Goal: Information Seeking & Learning: Understand process/instructions

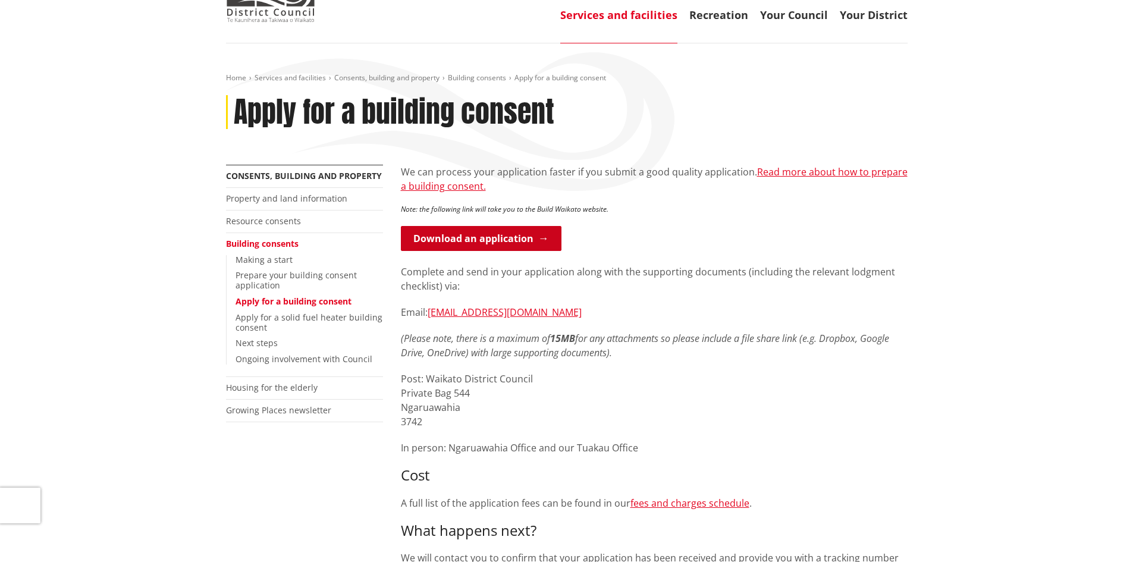
scroll to position [59, 0]
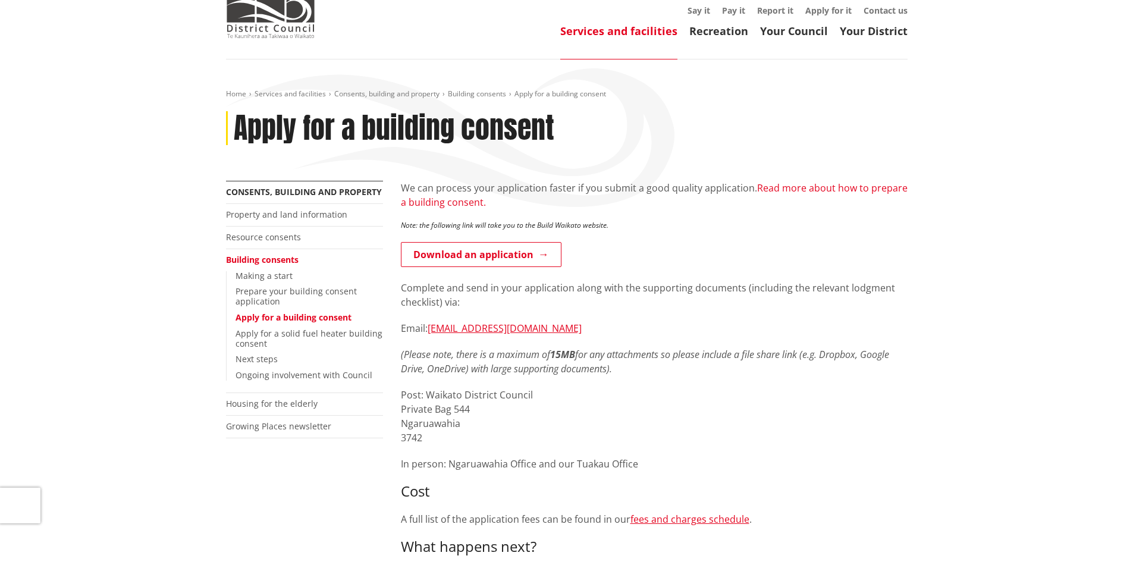
click at [851, 191] on link "Read more about how to prepare a building consent." at bounding box center [654, 194] width 507 height 27
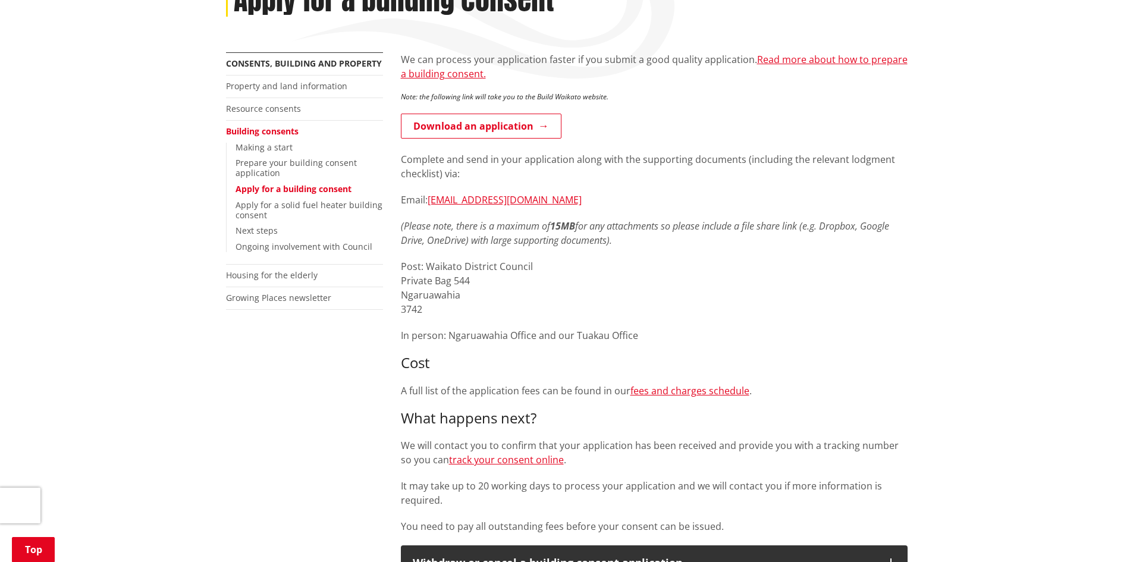
scroll to position [178, 0]
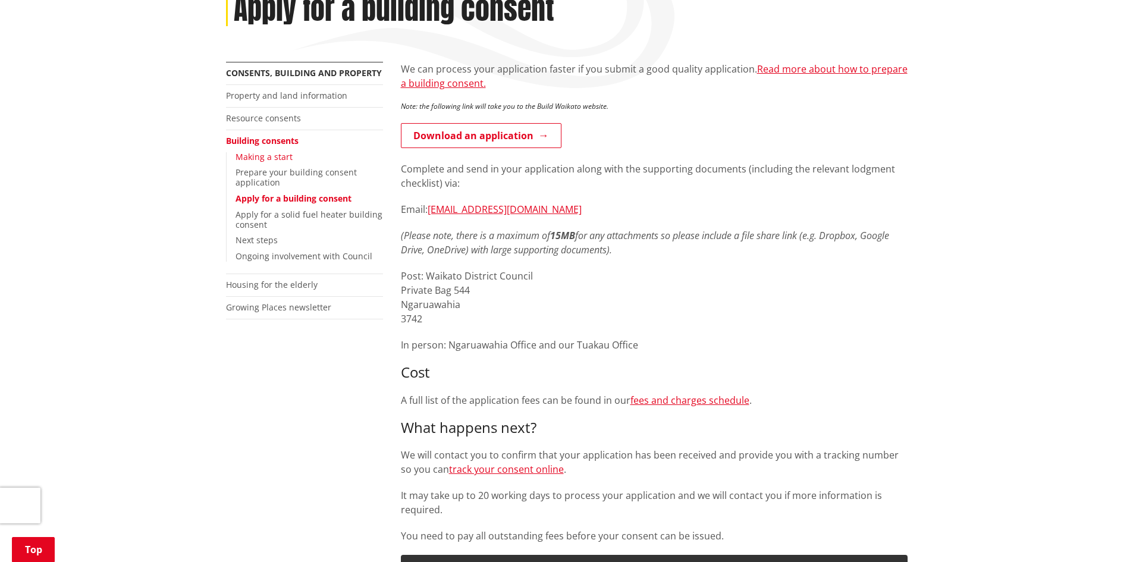
click at [264, 155] on link "Making a start" at bounding box center [263, 156] width 57 height 11
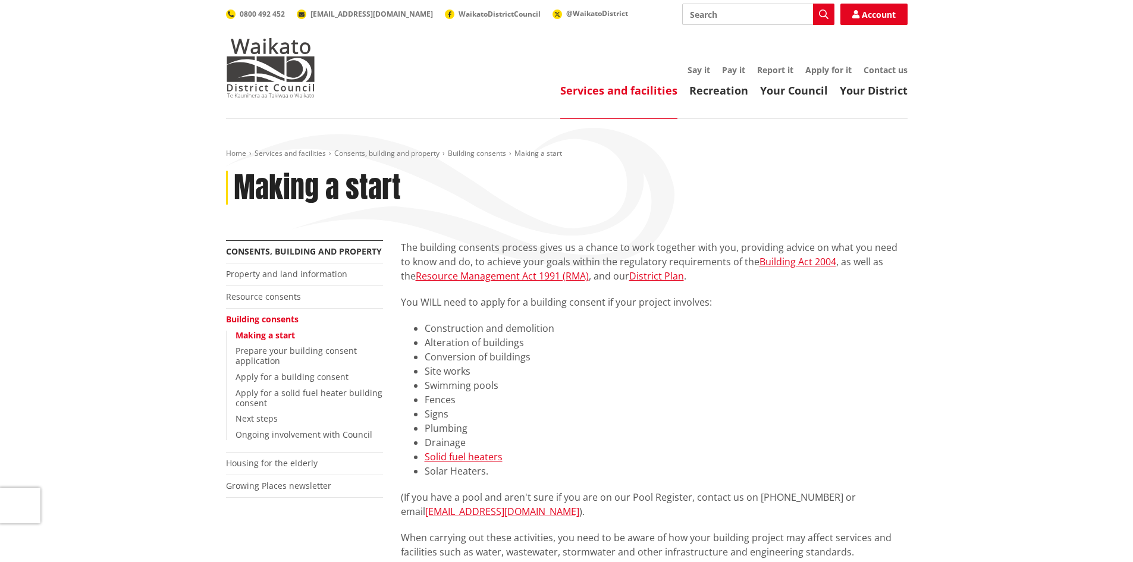
click at [453, 428] on li "Plumbing" at bounding box center [665, 428] width 483 height 14
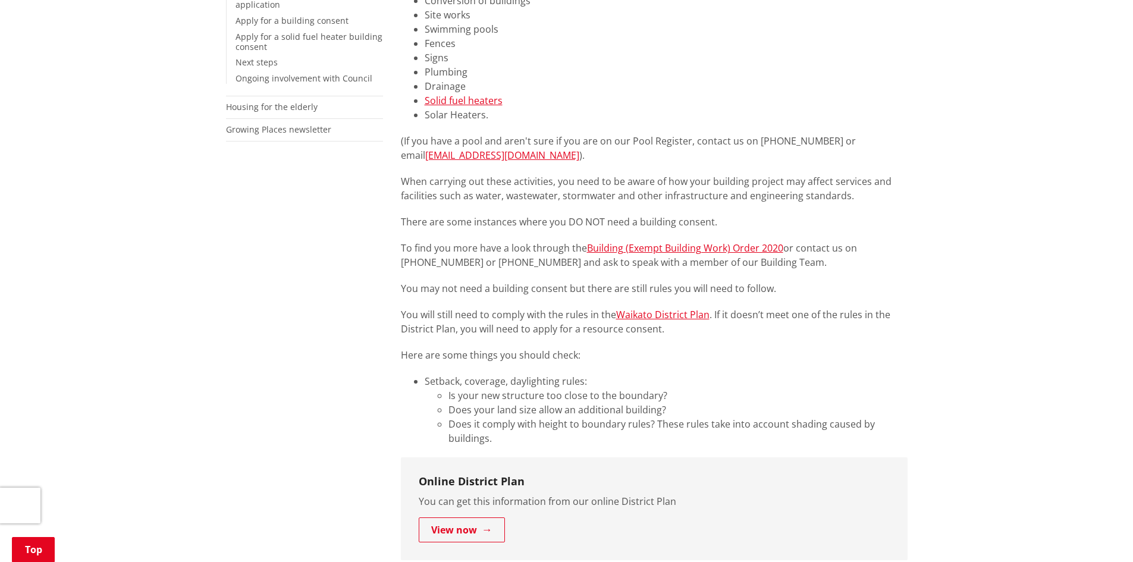
scroll to position [357, 0]
click at [655, 247] on link "Building (Exempt Building Work) Order 2020" at bounding box center [685, 247] width 196 height 13
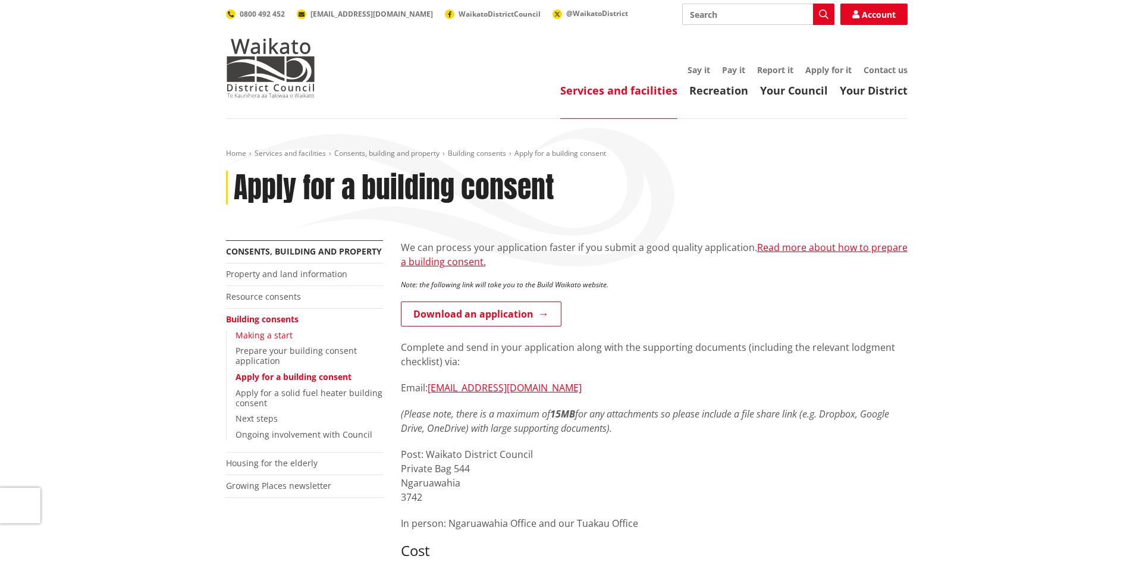
click at [268, 335] on link "Making a start" at bounding box center [263, 334] width 57 height 11
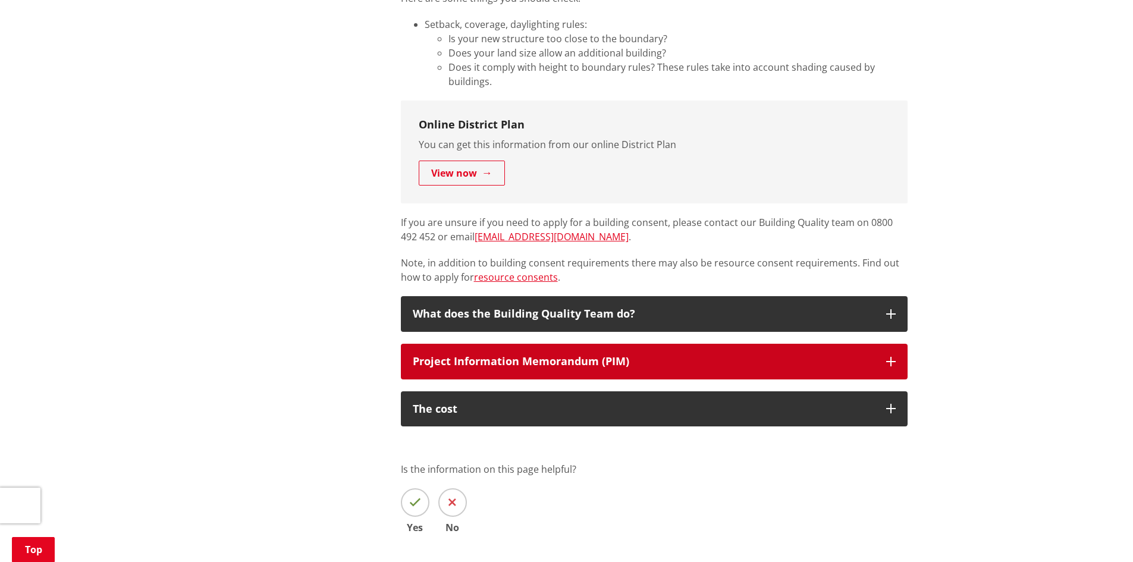
scroll to position [713, 0]
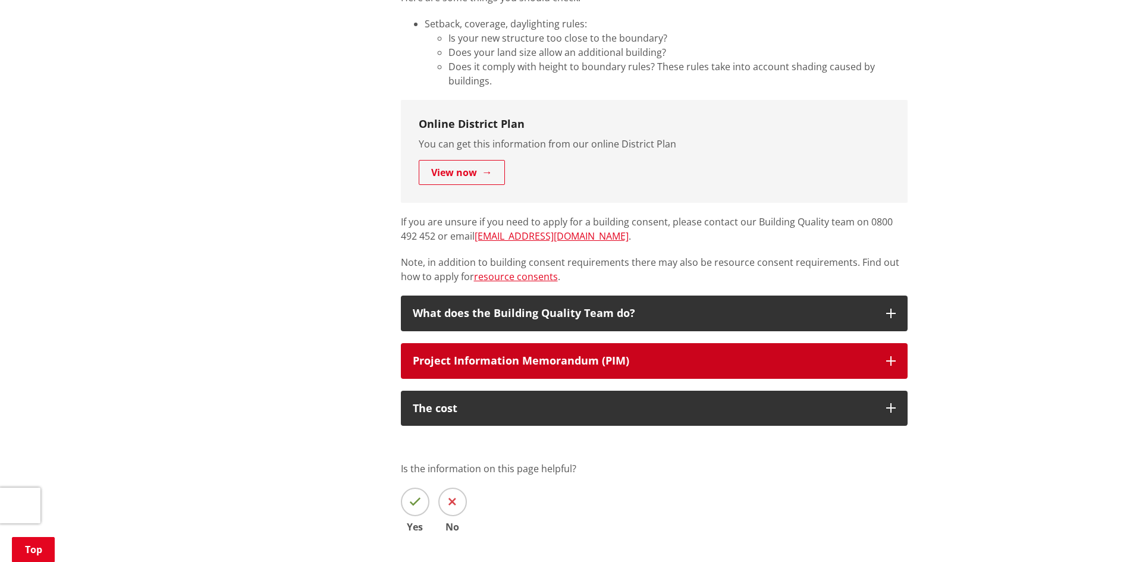
click at [529, 363] on div "Project Information Memorandum (PIM)" at bounding box center [643, 361] width 461 height 12
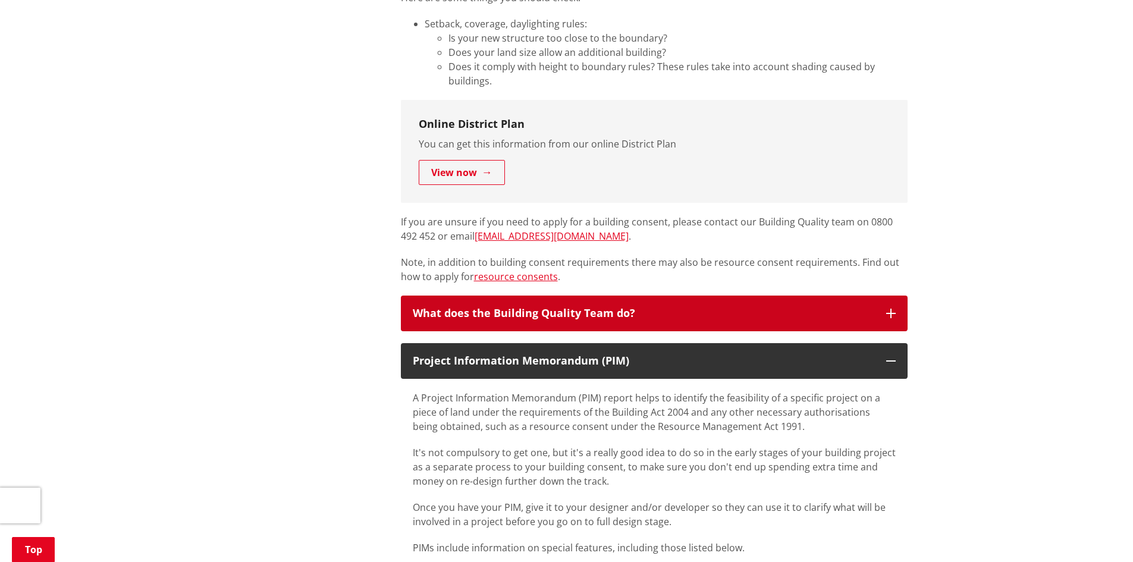
click at [561, 308] on div "What does the Building Quality Team do?" at bounding box center [643, 313] width 461 height 12
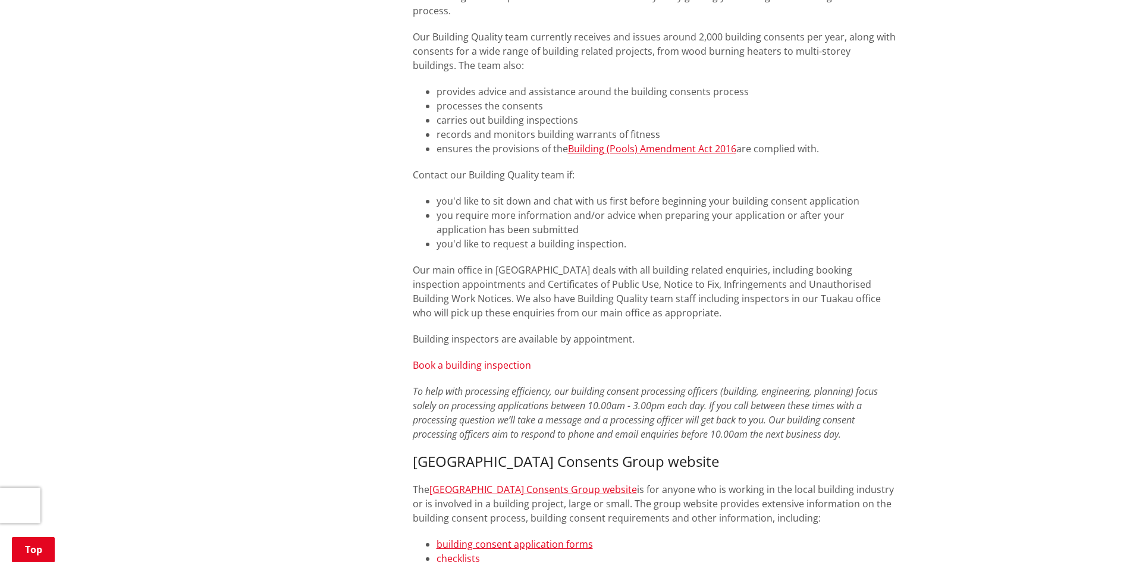
scroll to position [1130, 0]
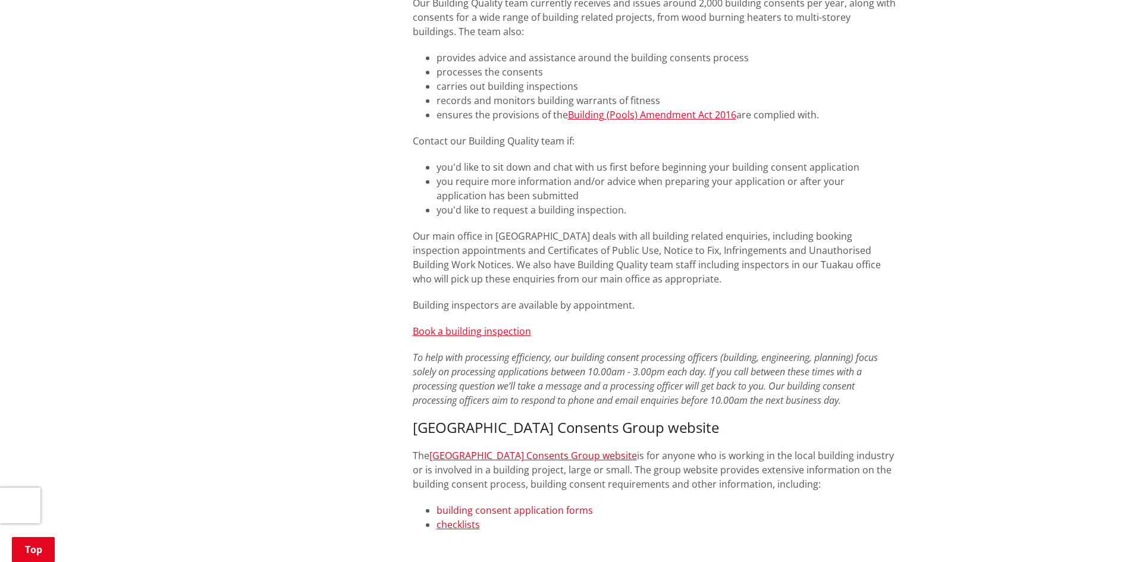
click at [501, 504] on link "building consent application forms" at bounding box center [514, 510] width 156 height 13
click at [454, 518] on link "checklists" at bounding box center [457, 524] width 43 height 13
